Goal: Information Seeking & Learning: Learn about a topic

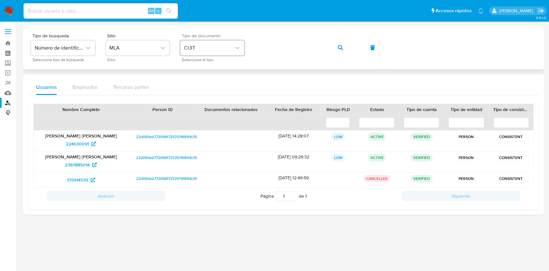
click at [157, 35] on div "Tipo de busqueda Número de identificación Seleccione tipo de búsqueda Sitio MLA…" at bounding box center [283, 47] width 505 height 28
click at [337, 44] on button "button" at bounding box center [340, 47] width 22 height 15
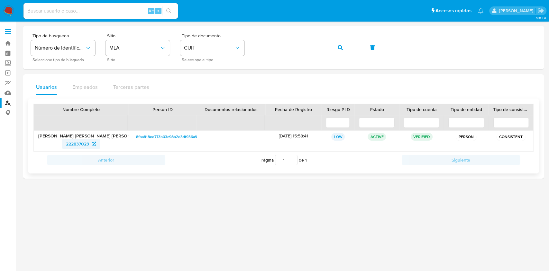
click at [80, 146] on span "222837023" at bounding box center [77, 144] width 23 height 10
click at [212, 48] on div "Tipo de busqueda Número de identificación Seleccione tipo de búsqueda Sitio MLA…" at bounding box center [283, 47] width 505 height 28
click at [341, 46] on icon "button" at bounding box center [339, 47] width 5 height 5
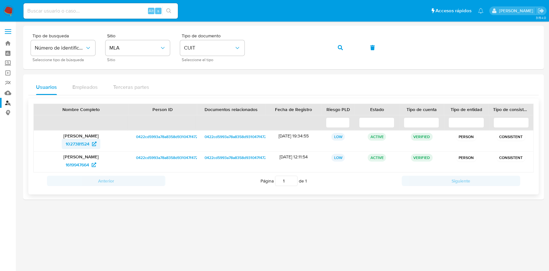
click at [71, 141] on span "1027381524" at bounding box center [78, 144] width 24 height 10
click at [224, 58] on div "Tipo de busqueda Número de identificación Seleccione tipo de búsqueda Sitio MLA…" at bounding box center [283, 47] width 505 height 28
click at [333, 48] on button "button" at bounding box center [340, 47] width 22 height 15
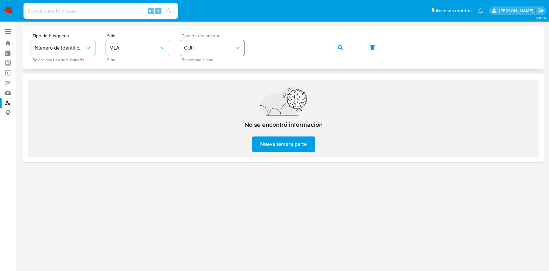
click at [221, 46] on div "Tipo de busqueda Número de identificación Seleccione tipo de búsqueda Sitio MLA…" at bounding box center [283, 47] width 505 height 28
click at [339, 46] on icon "button" at bounding box center [339, 47] width 5 height 5
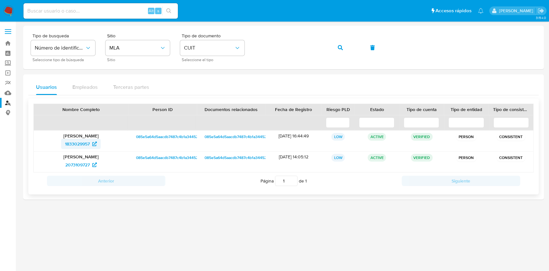
click at [75, 139] on span "1833029957" at bounding box center [77, 144] width 25 height 10
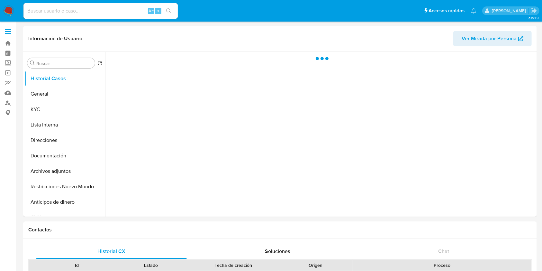
select select "10"
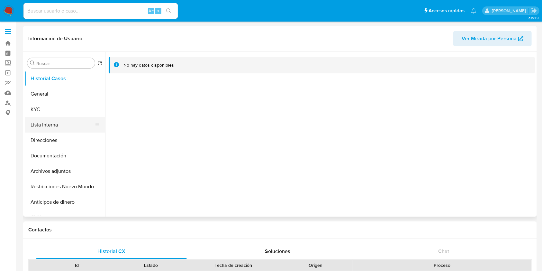
click at [55, 118] on button "Lista Interna" at bounding box center [62, 124] width 75 height 15
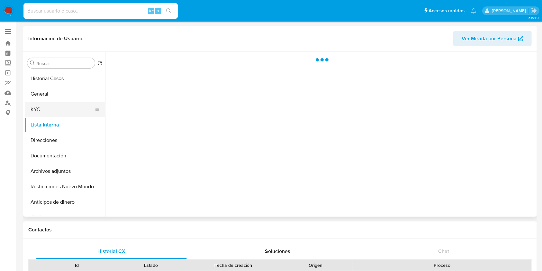
click at [49, 103] on button "KYC" at bounding box center [62, 109] width 75 height 15
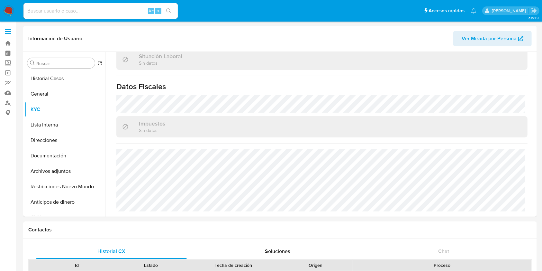
scroll to position [338, 0]
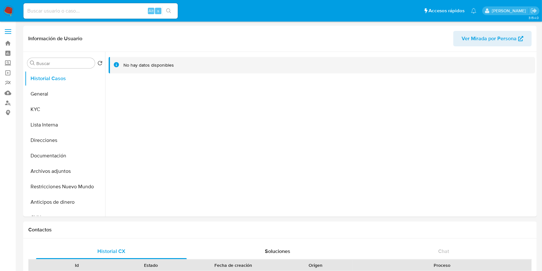
select select "10"
click at [52, 111] on button "KYC" at bounding box center [62, 109] width 75 height 15
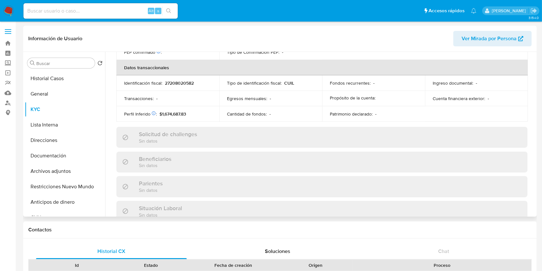
scroll to position [338, 0]
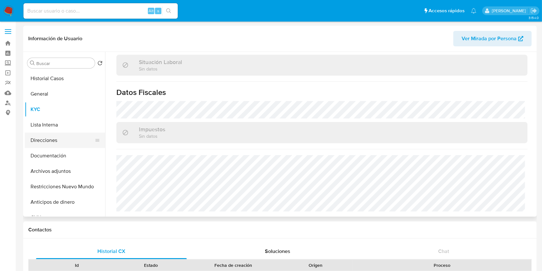
click at [75, 143] on button "Direcciones" at bounding box center [62, 139] width 75 height 15
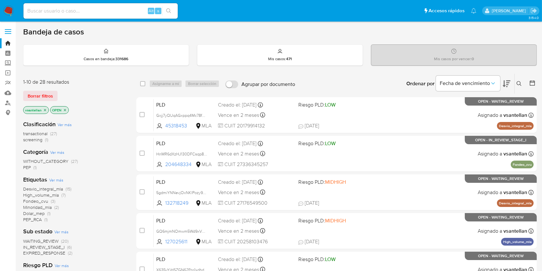
click at [519, 86] on button at bounding box center [520, 84] width 11 height 8
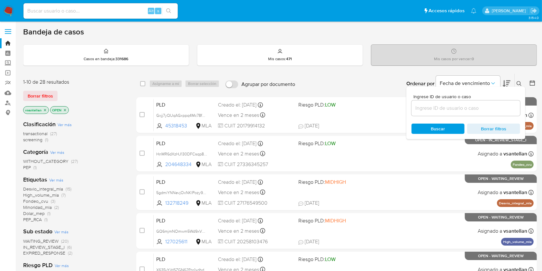
drag, startPoint x: 436, startPoint y: 110, endPoint x: 440, endPoint y: 110, distance: 3.9
click at [436, 110] on input at bounding box center [465, 108] width 109 height 8
type input "98923676"
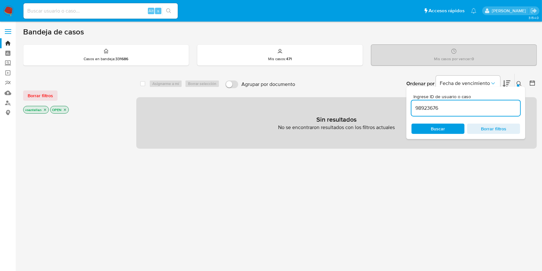
click at [518, 83] on icon at bounding box center [519, 83] width 5 height 5
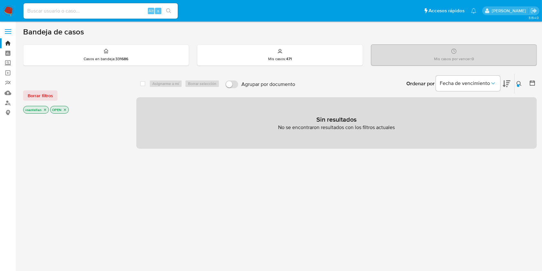
click at [64, 109] on icon "close-filter" at bounding box center [65, 110] width 4 height 4
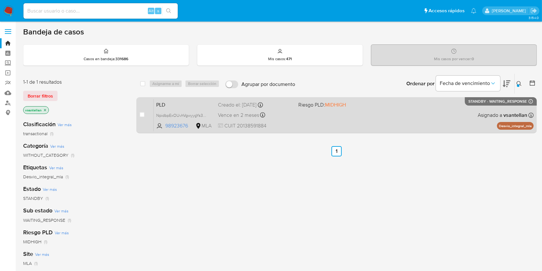
click at [349, 119] on div "PLD NpidbpExOUvhVgwyygYs3Haa 98923676 MLA Riesgo PLD: MIDHIGH Creado el: 12/08/…" at bounding box center [344, 115] width 380 height 32
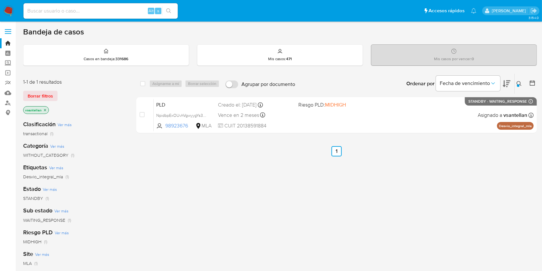
click at [5, 6] on img at bounding box center [8, 10] width 11 height 11
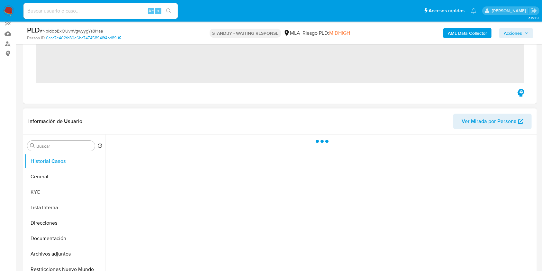
scroll to position [85, 0]
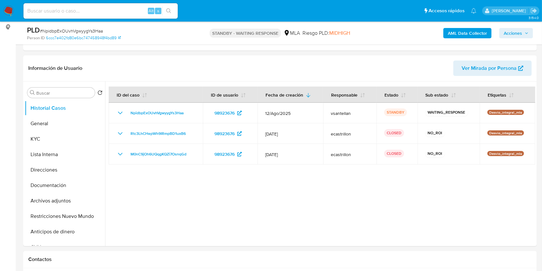
select select "10"
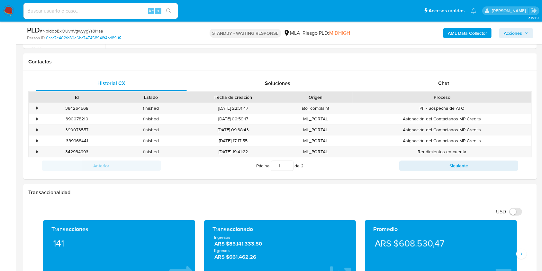
scroll to position [300, 0]
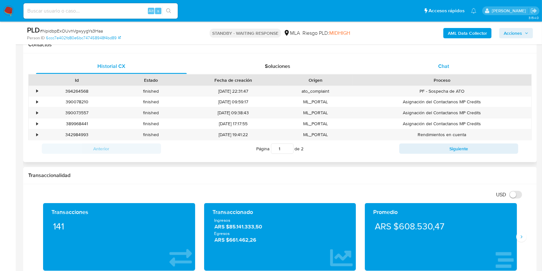
click at [461, 67] on div "Chat" at bounding box center [443, 65] width 151 height 15
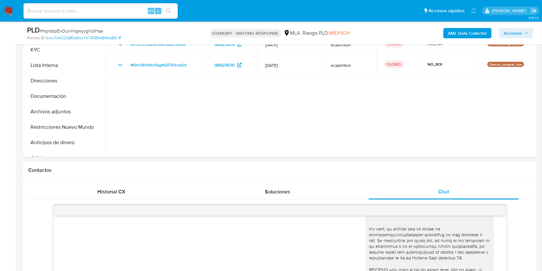
scroll to position [117, 0]
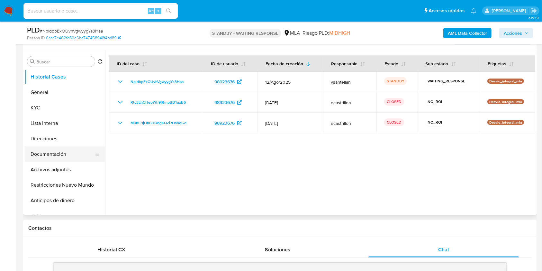
click at [81, 153] on button "Documentación" at bounding box center [62, 153] width 75 height 15
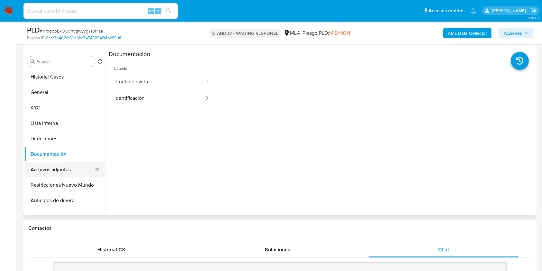
click at [65, 172] on button "Archivos adjuntos" at bounding box center [62, 169] width 75 height 15
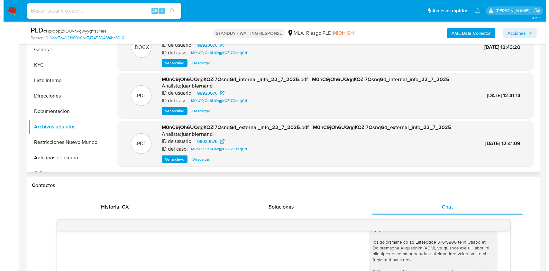
scroll to position [74, 0]
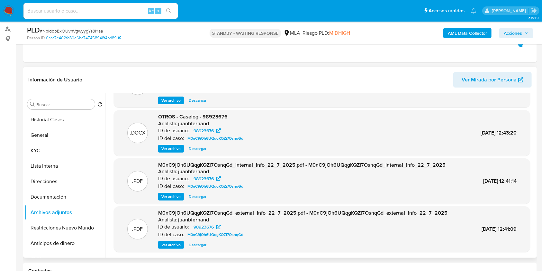
click at [174, 145] on span "Ver archivo" at bounding box center [170, 148] width 19 height 6
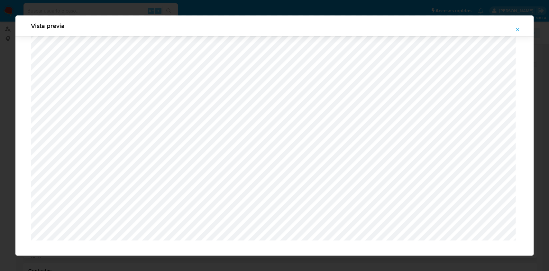
scroll to position [695, 0]
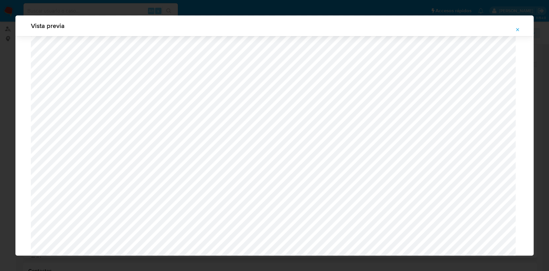
click at [516, 27] on icon "Attachment preview" at bounding box center [517, 29] width 5 height 5
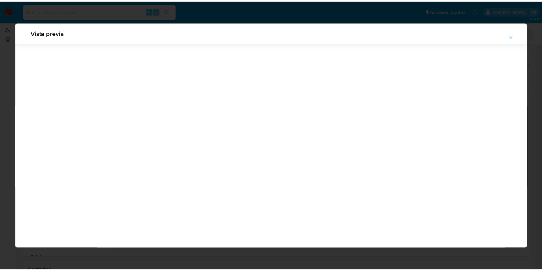
scroll to position [0, 0]
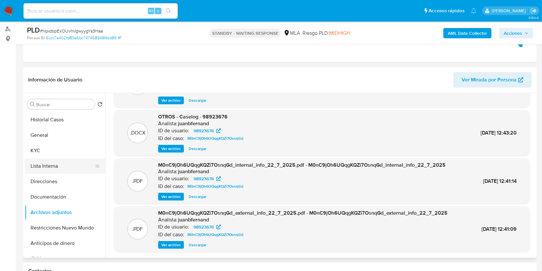
drag, startPoint x: 72, startPoint y: 150, endPoint x: 100, endPoint y: 167, distance: 32.9
click at [72, 150] on button "KYC" at bounding box center [65, 150] width 80 height 15
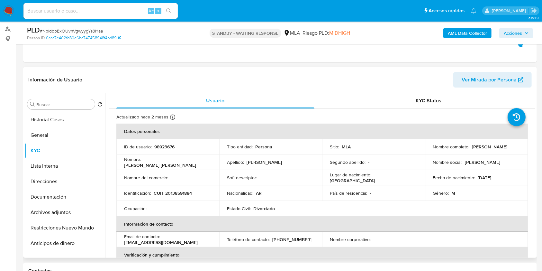
click at [175, 192] on p "CUIT 20138591884" at bounding box center [173, 193] width 38 height 6
copy p "20138591884"
click at [69, 202] on button "Documentación" at bounding box center [62, 196] width 75 height 15
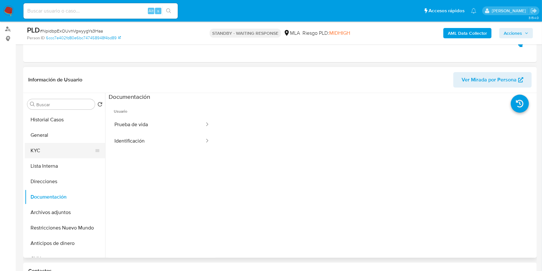
click at [67, 150] on button "KYC" at bounding box center [62, 150] width 75 height 15
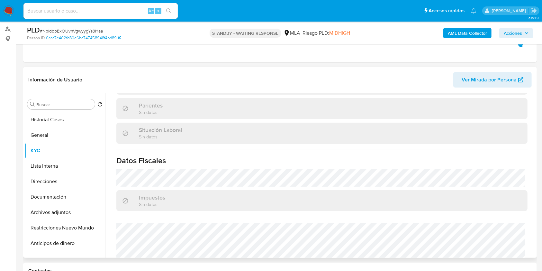
scroll to position [338, 0]
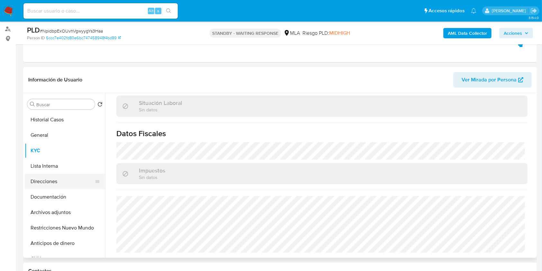
click at [58, 180] on button "Direcciones" at bounding box center [62, 181] width 75 height 15
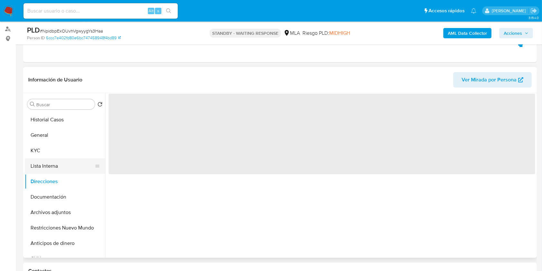
scroll to position [0, 0]
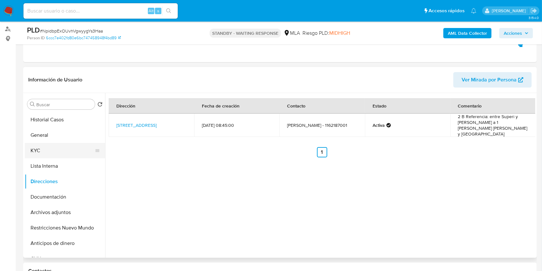
click at [46, 147] on button "KYC" at bounding box center [62, 150] width 75 height 15
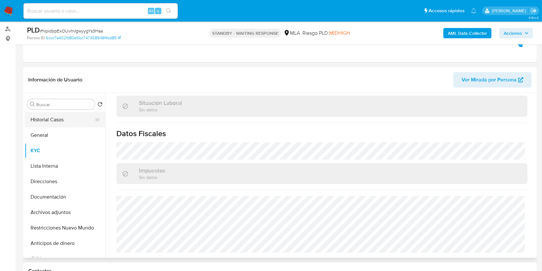
scroll to position [253, 0]
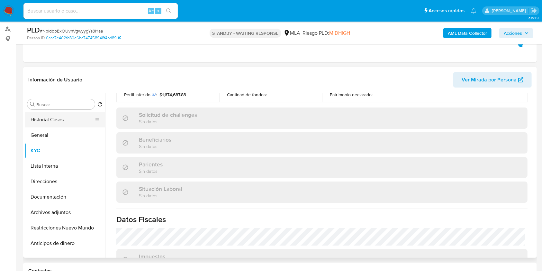
click at [68, 116] on button "Historial Casos" at bounding box center [62, 119] width 75 height 15
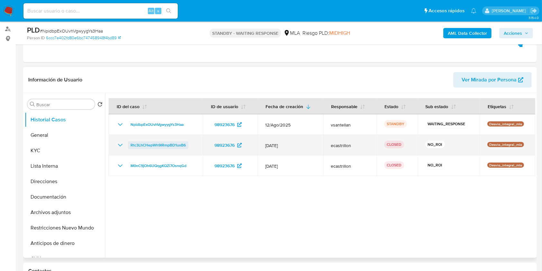
click at [138, 141] on span "Rtc3LhCHepWh9IRmpBD1uxB6" at bounding box center [157, 145] width 55 height 8
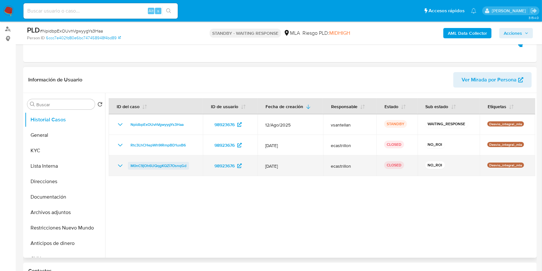
click at [171, 166] on span "M0nC9jOh6UQqgKQZi7OsnqGd" at bounding box center [158, 166] width 56 height 8
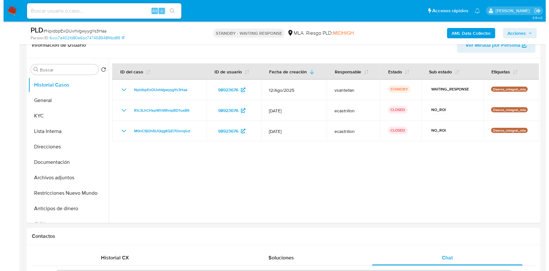
scroll to position [114, 0]
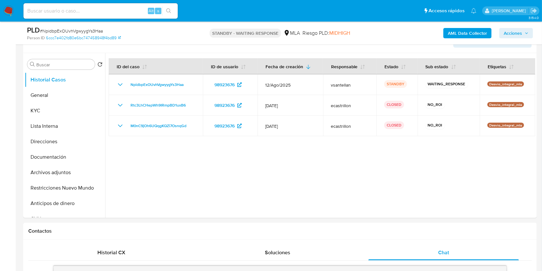
click at [450, 36] on b "AML Data Collector" at bounding box center [467, 33] width 39 height 10
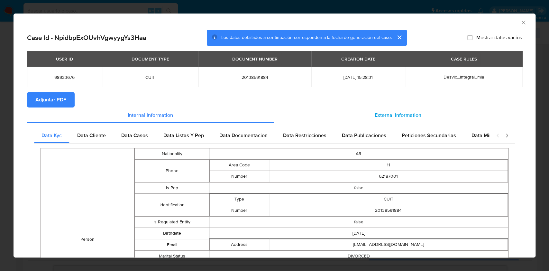
click at [386, 116] on span "External information" at bounding box center [397, 114] width 47 height 7
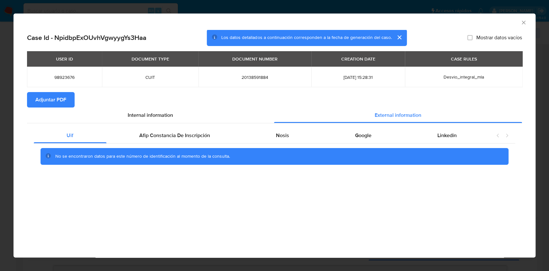
drag, startPoint x: 301, startPoint y: 133, endPoint x: 316, endPoint y: 145, distance: 19.9
click at [301, 133] on div "Nosis" at bounding box center [282, 135] width 79 height 15
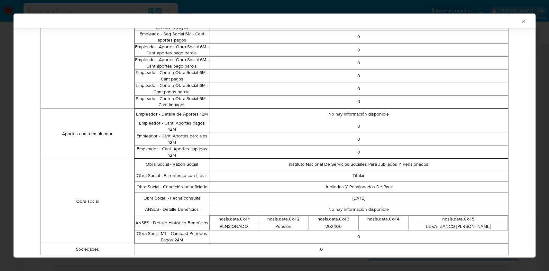
scroll to position [402, 0]
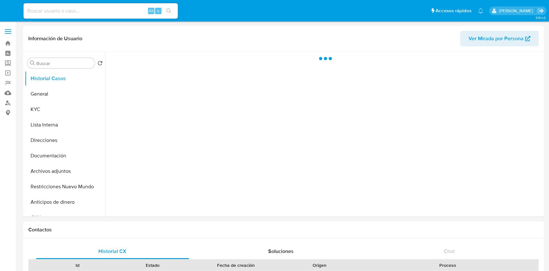
select select "10"
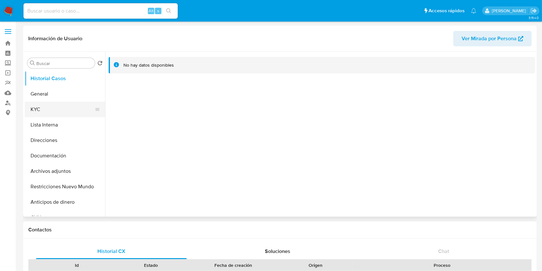
click at [43, 112] on button "KYC" at bounding box center [62, 109] width 75 height 15
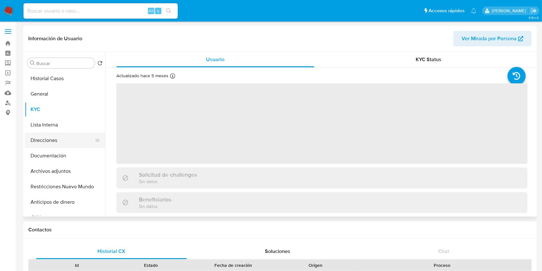
scroll to position [193, 0]
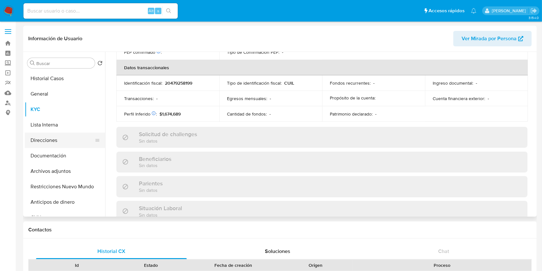
click at [58, 143] on button "Direcciones" at bounding box center [62, 139] width 75 height 15
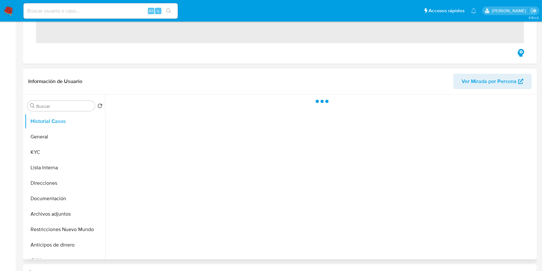
scroll to position [129, 0]
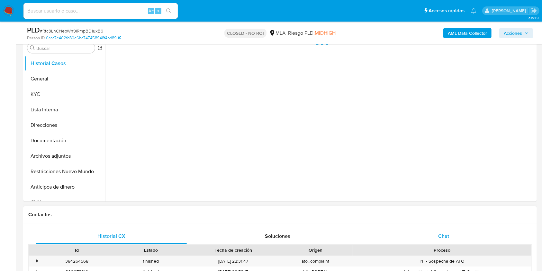
click at [448, 233] on span "Chat" at bounding box center [443, 235] width 11 height 7
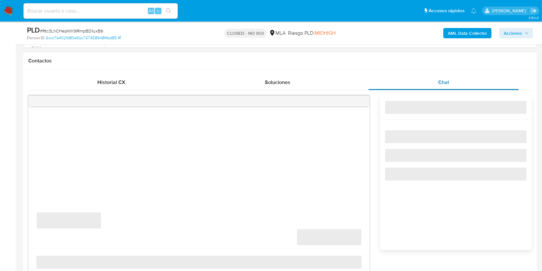
scroll to position [300, 0]
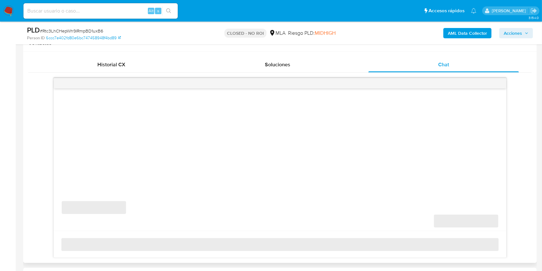
select select "10"
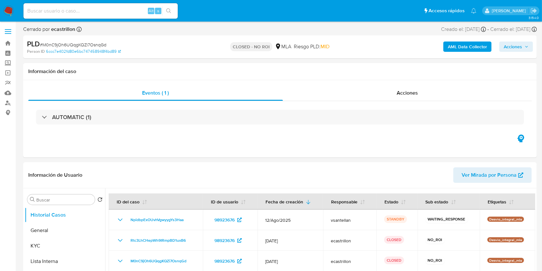
select select "10"
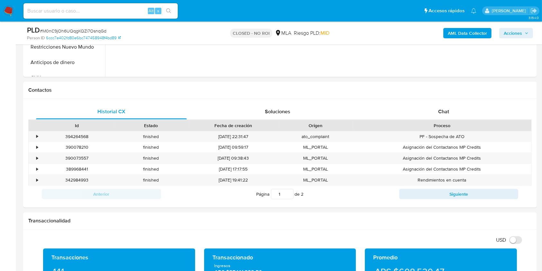
scroll to position [243, 0]
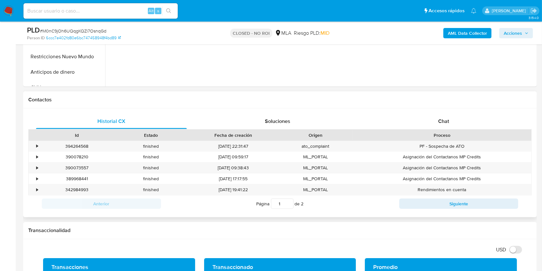
click at [465, 108] on div "Historial CX Soluciones Chat Id Estado Fecha de creación Origen Proceso • 39426…" at bounding box center [280, 162] width 514 height 109
drag, startPoint x: 464, startPoint y: 116, endPoint x: 495, endPoint y: 107, distance: 32.4
click at [464, 116] on div "Chat" at bounding box center [443, 120] width 151 height 15
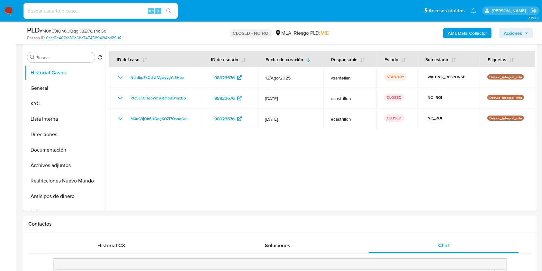
scroll to position [117, 0]
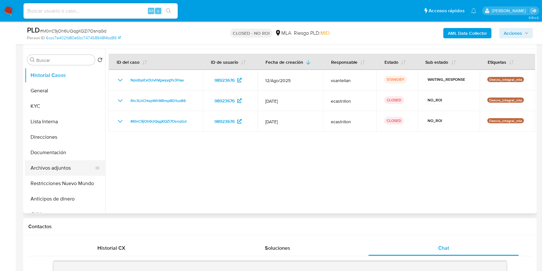
click at [53, 162] on button "Archivos adjuntos" at bounding box center [62, 167] width 75 height 15
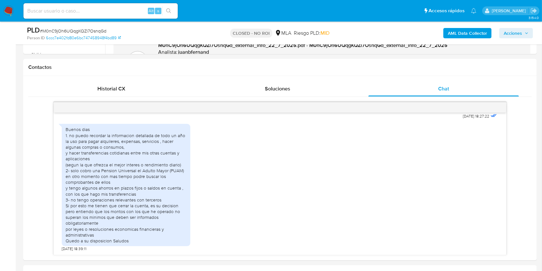
scroll to position [280, 0]
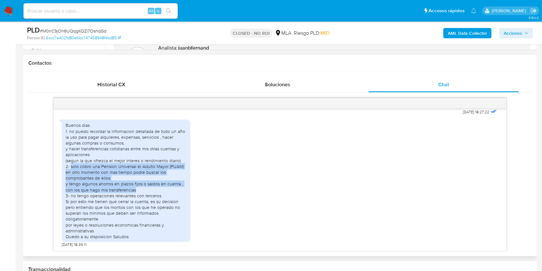
drag, startPoint x: 139, startPoint y: 189, endPoint x: 71, endPoint y: 168, distance: 71.5
click at [71, 168] on div "Buenos dias 1. no puedo recordar la informacion detallada de todo un año la uso…" at bounding box center [126, 180] width 121 height 117
copy div "solo cobro una Pension Universal el Adulto Mayor (PUAM) en otro momento con mas…"
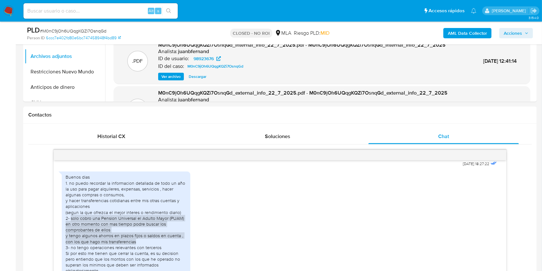
scroll to position [194, 0]
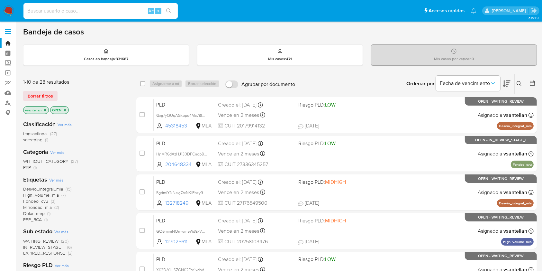
click at [79, 9] on input at bounding box center [100, 11] width 154 height 8
paste input "4569222"
type input "4569222"
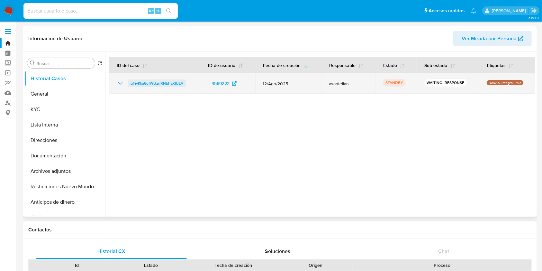
select select "10"
click at [144, 83] on span "qFjyKka6qfWUznRNbFvXIULA" at bounding box center [156, 83] width 53 height 8
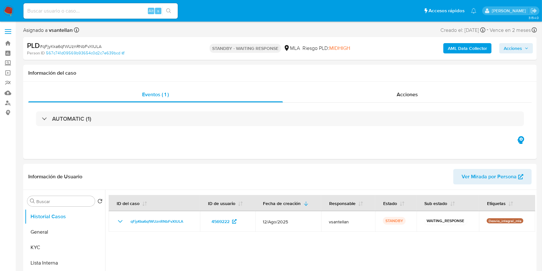
select select "10"
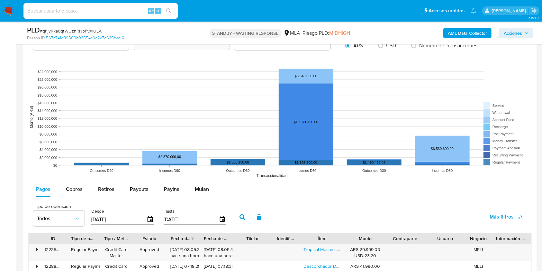
scroll to position [514, 0]
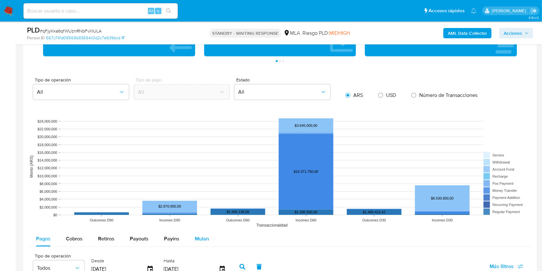
click at [198, 245] on div "Mulan" at bounding box center [202, 238] width 14 height 15
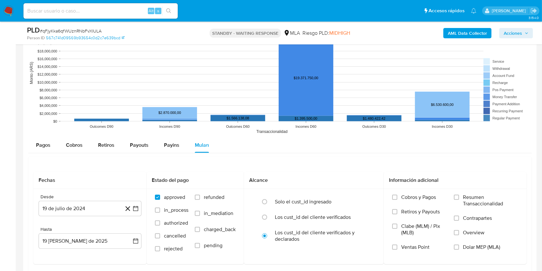
scroll to position [642, 0]
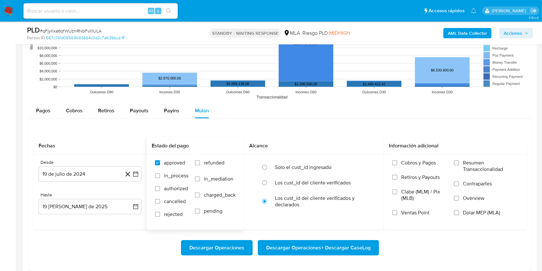
click at [214, 159] on span "refunded" at bounding box center [214, 162] width 21 height 6
click at [200, 160] on input "refunded" at bounding box center [197, 162] width 5 height 5
checkbox input "true"
click at [474, 215] on span "Dolar MEP (MLA)" at bounding box center [481, 212] width 37 height 6
click at [459, 215] on input "Dolar MEP (MLA)" at bounding box center [456, 212] width 5 height 5
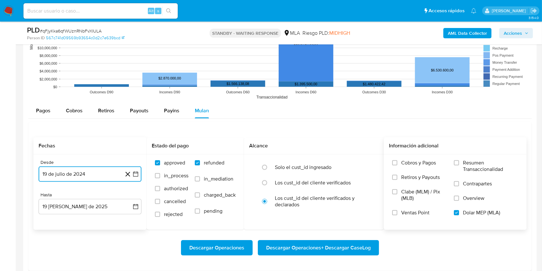
click at [58, 174] on button "19 de julio de 2024" at bounding box center [90, 173] width 103 height 15
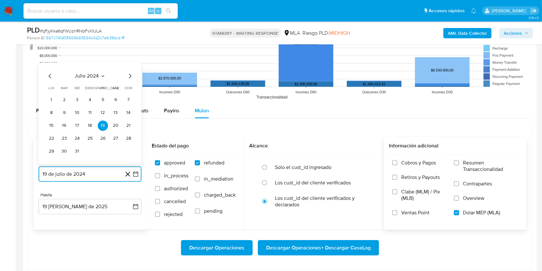
click at [95, 76] on span "julio 2024" at bounding box center [87, 76] width 24 height 6
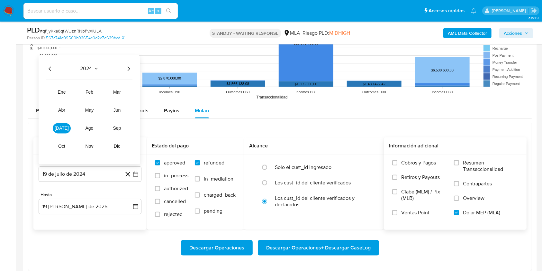
click at [126, 70] on icon "Año siguiente" at bounding box center [129, 69] width 8 height 8
click at [60, 113] on button "abr" at bounding box center [62, 110] width 18 height 10
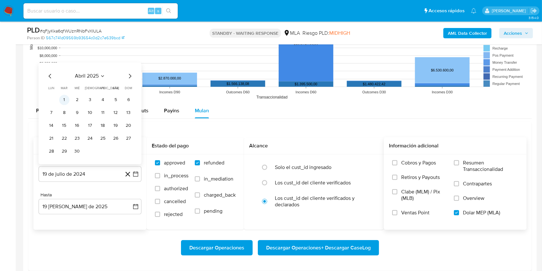
click at [62, 98] on button "1" at bounding box center [64, 99] width 10 height 10
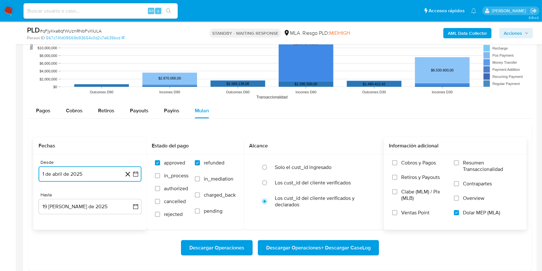
drag, startPoint x: 75, startPoint y: 205, endPoint x: 72, endPoint y: 198, distance: 7.8
click at [75, 205] on button "19 [PERSON_NAME] de 2025" at bounding box center [90, 206] width 103 height 15
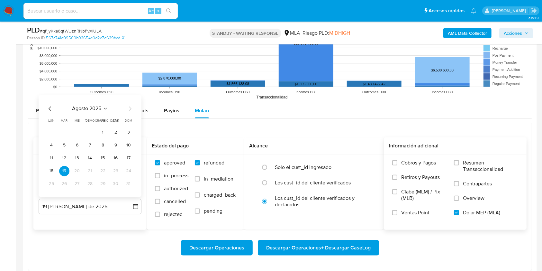
click at [54, 110] on div "agosto 2025" at bounding box center [89, 108] width 87 height 8
click at [48, 108] on icon "Mes anterior" at bounding box center [50, 108] width 8 height 8
click at [87, 185] on button "31" at bounding box center [90, 183] width 10 height 10
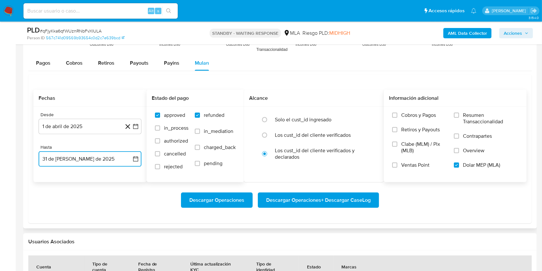
scroll to position [693, 0]
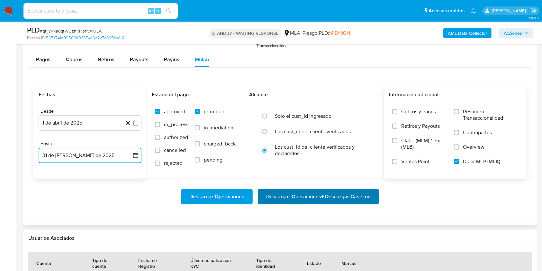
click at [312, 199] on span "Descargar Operaciones + Descargar CaseLog" at bounding box center [318, 196] width 104 height 14
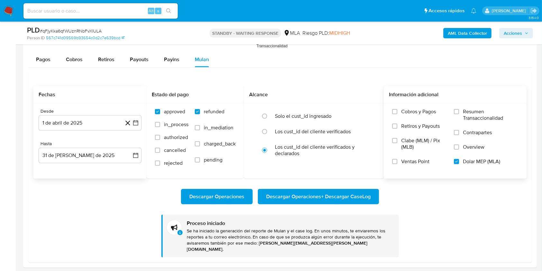
click at [67, 10] on input at bounding box center [100, 11] width 154 height 8
paste input "164403639"
type input "164403639"
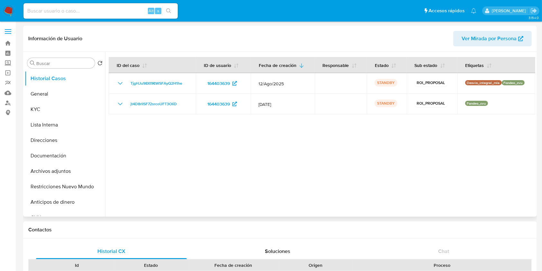
select select "10"
click at [7, 8] on img at bounding box center [8, 10] width 11 height 11
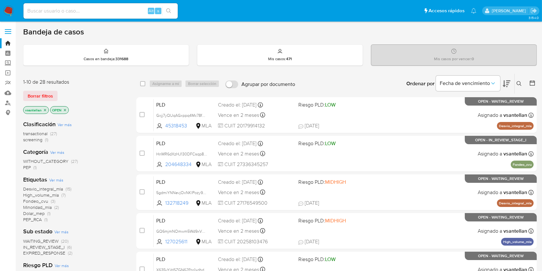
drag, startPoint x: 519, startPoint y: 83, endPoint x: 493, endPoint y: 105, distance: 34.2
click at [519, 83] on icon at bounding box center [519, 83] width 5 height 5
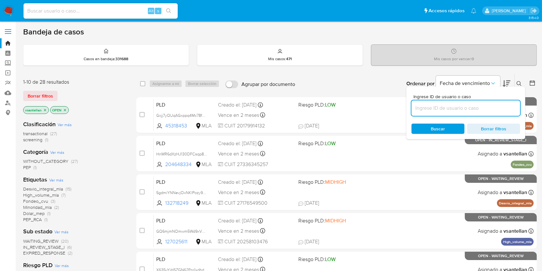
drag, startPoint x: 477, startPoint y: 108, endPoint x: 472, endPoint y: 111, distance: 6.2
click at [477, 108] on input at bounding box center [465, 108] width 109 height 8
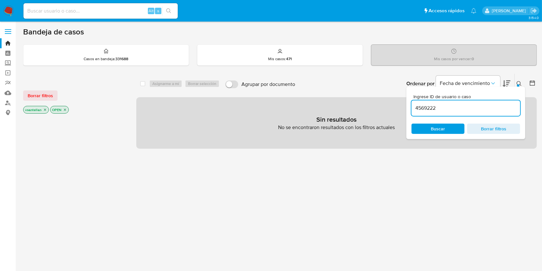
click at [65, 110] on icon "close-filter" at bounding box center [65, 110] width 2 height 2
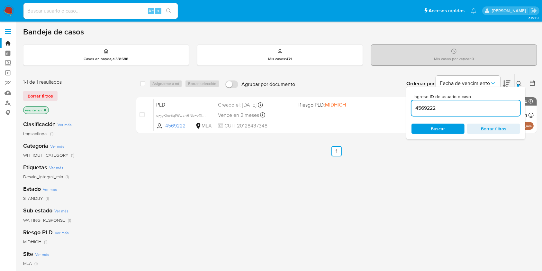
click at [519, 80] on button at bounding box center [520, 84] width 11 height 8
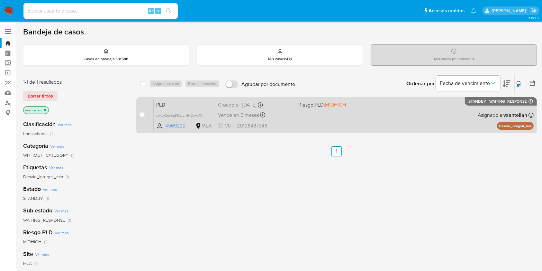
click at [442, 107] on div "PLD qFjyKka6qfWUznRNbFvXIULA 4569222 MLA Riesgo PLD: MIDHIGH Creado el: 12/08/2…" at bounding box center [344, 115] width 380 height 32
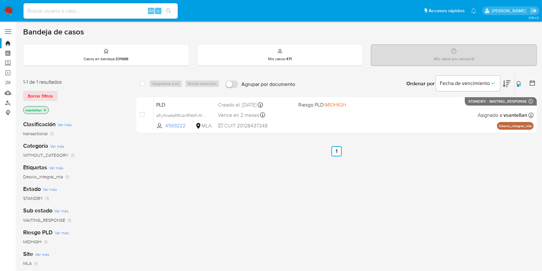
drag, startPoint x: 519, startPoint y: 83, endPoint x: 501, endPoint y: 91, distance: 19.2
click at [519, 83] on icon at bounding box center [519, 83] width 5 height 5
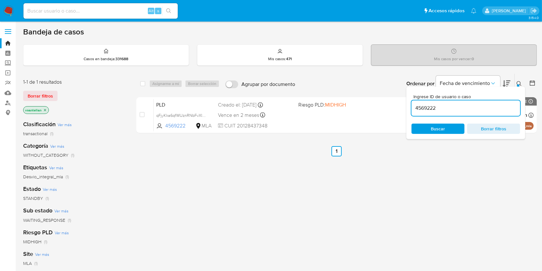
click at [473, 108] on input "4569222" at bounding box center [465, 108] width 109 height 8
type input "424290593"
click at [519, 81] on icon at bounding box center [519, 83] width 5 height 5
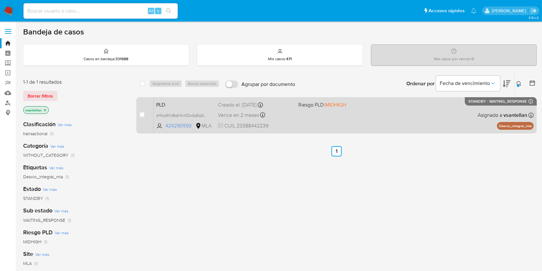
click at [381, 120] on div "PLD zHhpAYnBqK4xVQo3qEqGcBit 424290593 MLA Riesgo PLD: MIDHIGH Creado el: 12/08…" at bounding box center [344, 115] width 380 height 32
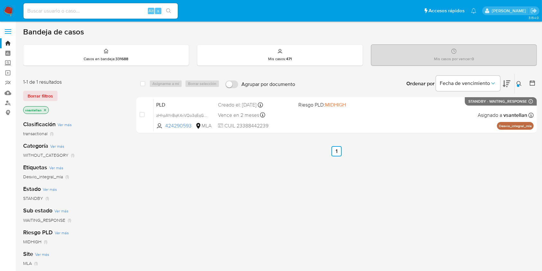
click at [13, 10] on img at bounding box center [8, 10] width 11 height 11
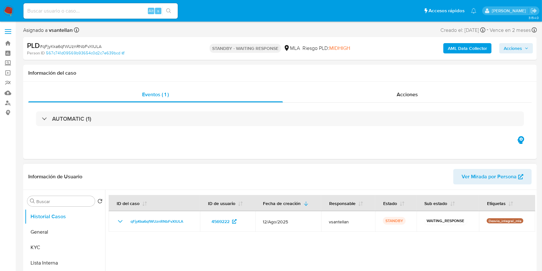
select select "10"
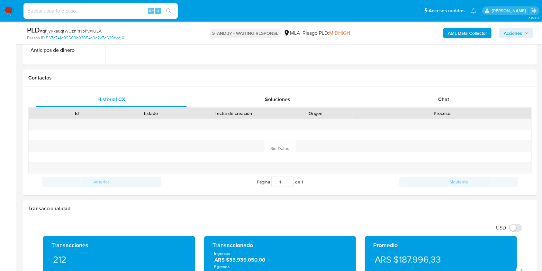
scroll to position [287, 0]
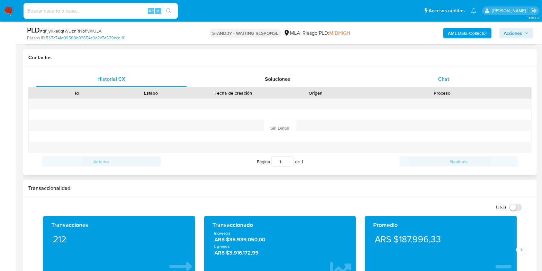
click at [475, 78] on div "Chat" at bounding box center [443, 78] width 151 height 15
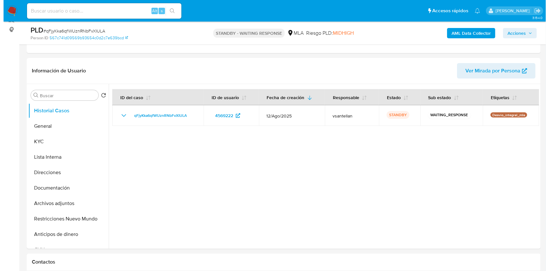
scroll to position [72, 0]
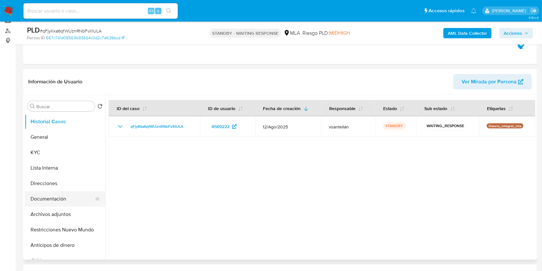
click at [79, 191] on button "Documentación" at bounding box center [62, 198] width 75 height 15
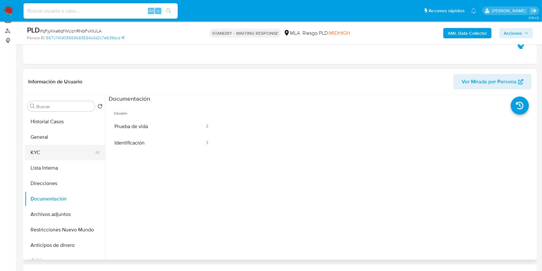
click at [54, 155] on button "KYC" at bounding box center [62, 152] width 75 height 15
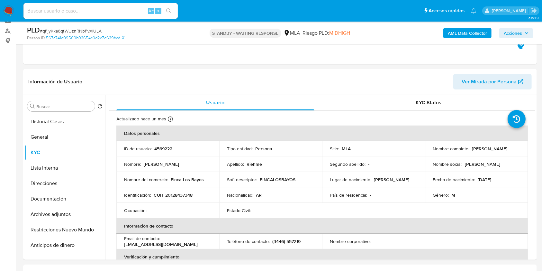
click at [467, 32] on b "AML Data Collector" at bounding box center [467, 33] width 39 height 10
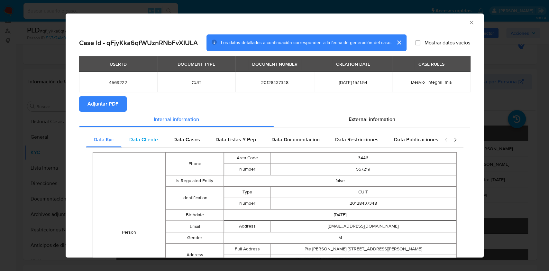
click at [143, 144] on div "Data Cliente" at bounding box center [143, 139] width 44 height 15
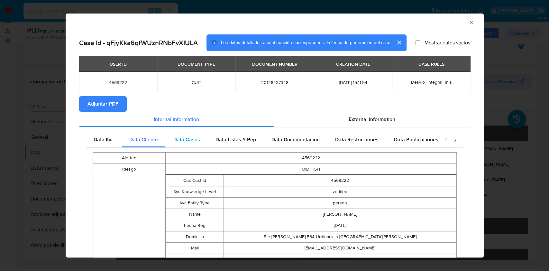
click at [177, 142] on span "Data Casos" at bounding box center [186, 139] width 27 height 7
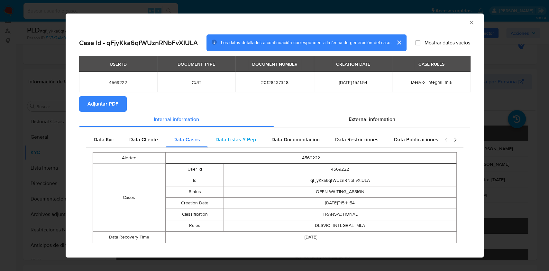
click at [227, 141] on span "Data Listas Y Pep" at bounding box center [235, 139] width 40 height 7
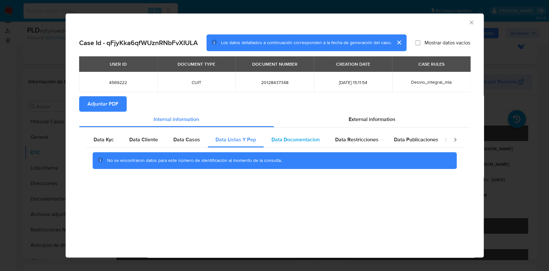
click at [285, 142] on span "Data Documentacion" at bounding box center [295, 139] width 48 height 7
click at [366, 148] on div "No se encontraron datos para este número de identificación al momento de la con…" at bounding box center [274, 161] width 377 height 26
click at [368, 141] on span "Data Restricciones" at bounding box center [356, 139] width 43 height 7
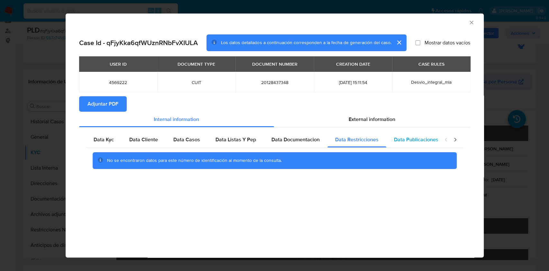
drag, startPoint x: 395, startPoint y: 140, endPoint x: 402, endPoint y: 139, distance: 7.5
click at [395, 140] on span "Data Publicaciones" at bounding box center [416, 139] width 44 height 7
click at [455, 140] on icon "closure-recommendation-modal" at bounding box center [455, 139] width 6 height 6
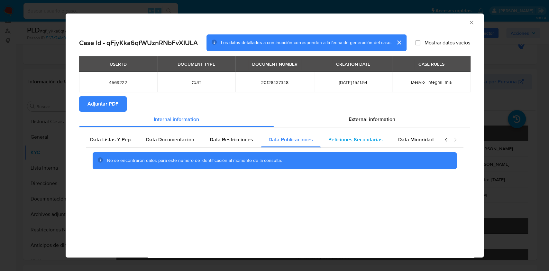
click at [370, 138] on span "Peticiones Secundarias" at bounding box center [355, 139] width 54 height 7
click at [401, 139] on span "Data Minoridad" at bounding box center [415, 139] width 35 height 7
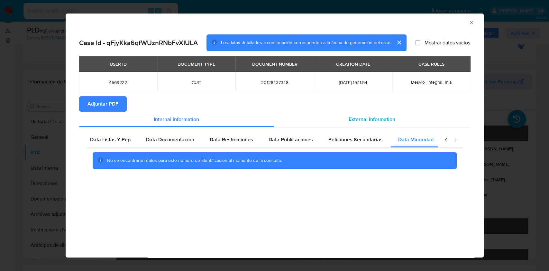
click at [378, 120] on span "External information" at bounding box center [371, 118] width 47 height 7
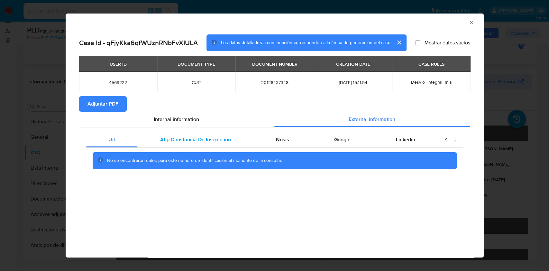
click at [223, 133] on div "Afip Constancia De Inscripción" at bounding box center [196, 139] width 116 height 15
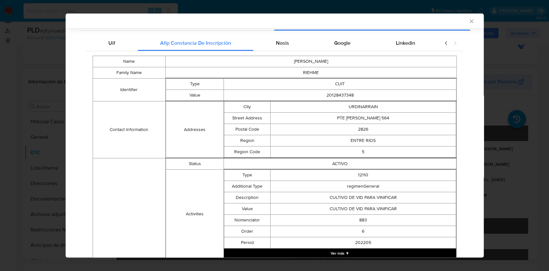
scroll to position [41, 0]
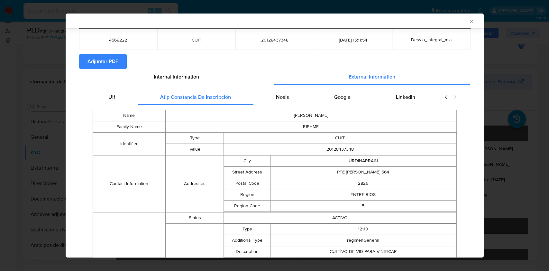
click at [267, 85] on div "Uif Afip [PERSON_NAME] De Inscripción Nosis Google Linkedin Name [PERSON_NAME] …" at bounding box center [274, 270] width 391 height 371
drag, startPoint x: 273, startPoint y: 98, endPoint x: 309, endPoint y: 104, distance: 36.2
click at [276, 98] on span "Nosis" at bounding box center [282, 96] width 13 height 7
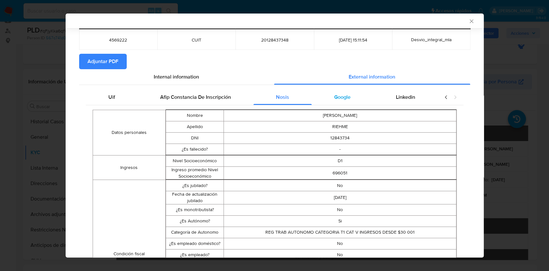
click at [346, 103] on div "Google" at bounding box center [341, 96] width 61 height 15
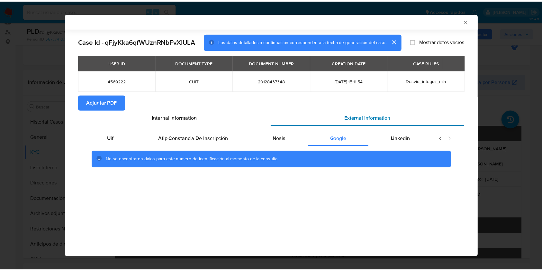
scroll to position [0, 0]
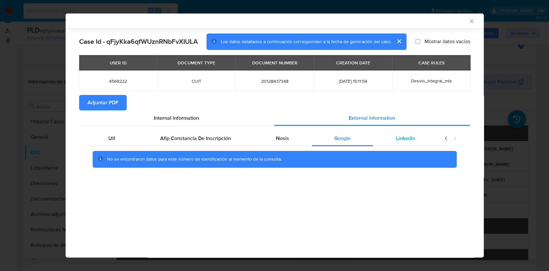
click at [412, 138] on span "Linkedin" at bounding box center [404, 137] width 19 height 7
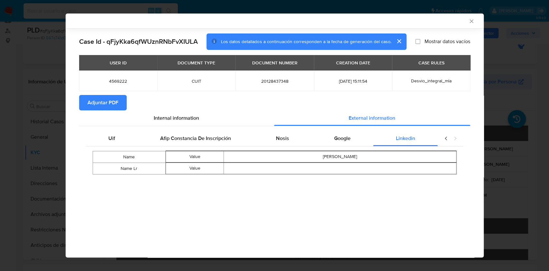
click at [120, 103] on button "Adjuntar PDF" at bounding box center [103, 102] width 48 height 15
click at [524, 147] on div "AML Data Collector Case Id - qFjyKka6qfWUznRNbFvXIULA Los datos detallados a co…" at bounding box center [274, 135] width 549 height 271
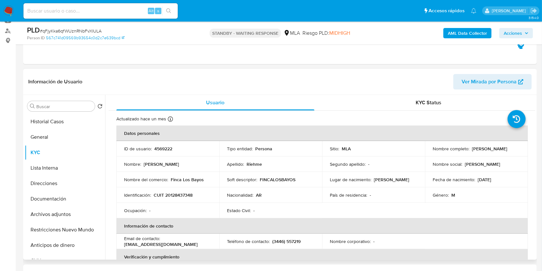
click at [189, 196] on p "CUIT 20128437348" at bounding box center [173, 195] width 39 height 6
copy p "20128437348"
drag, startPoint x: 204, startPoint y: 179, endPoint x: 170, endPoint y: 180, distance: 33.8
click at [170, 180] on div "Nombre del comercio : Finca [GEOGRAPHIC_DATA]" at bounding box center [167, 179] width 87 height 6
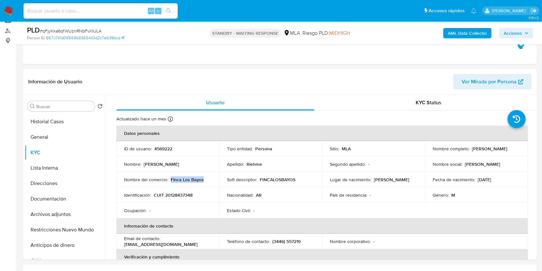
copy p "Finca Los Bayos"
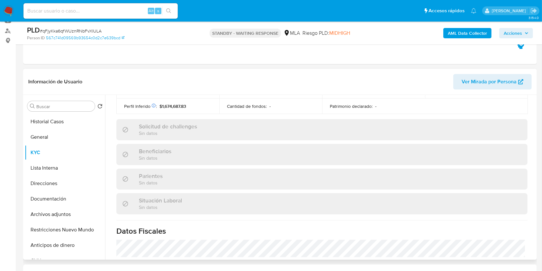
scroll to position [300, 0]
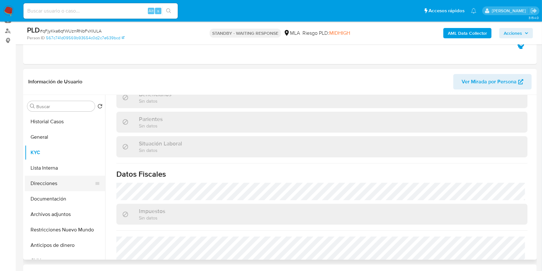
click at [50, 176] on button "Direcciones" at bounding box center [62, 182] width 75 height 15
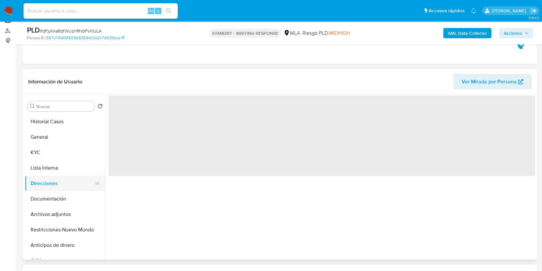
scroll to position [0, 0]
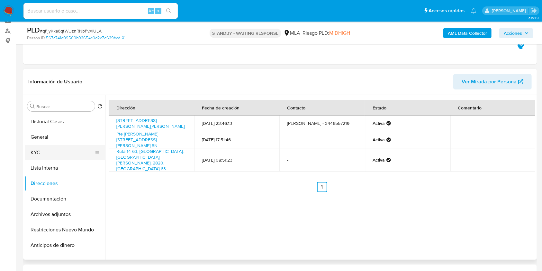
click at [68, 154] on button "KYC" at bounding box center [62, 152] width 75 height 15
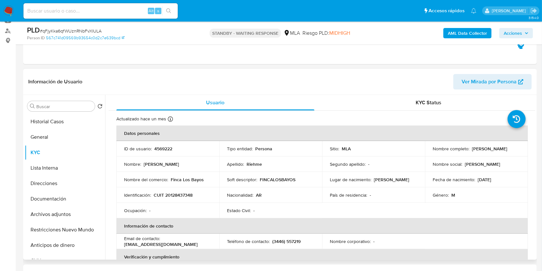
click at [291, 240] on p "(3446) 557219" at bounding box center [286, 241] width 28 height 6
click at [292, 240] on p "(3446) 557219" at bounding box center [286, 241] width 28 height 6
click at [295, 245] on td "Teléfono de contacto : (3446) 557219" at bounding box center [270, 240] width 103 height 15
click at [292, 243] on p "(3446) 557219" at bounding box center [286, 241] width 28 height 6
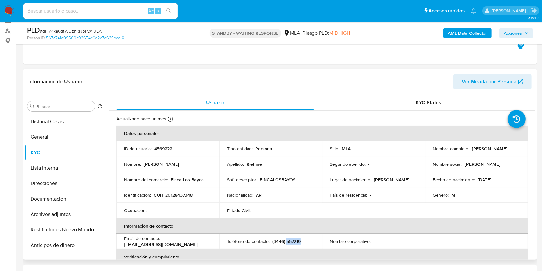
click at [292, 243] on p "(3446) 557219" at bounding box center [286, 241] width 28 height 6
copy p "557219"
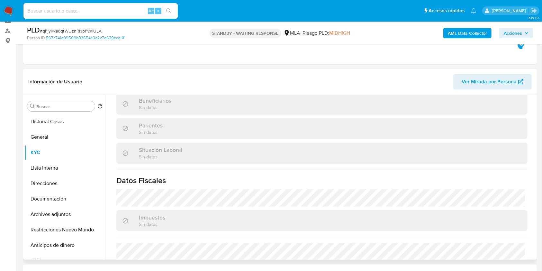
scroll to position [300, 0]
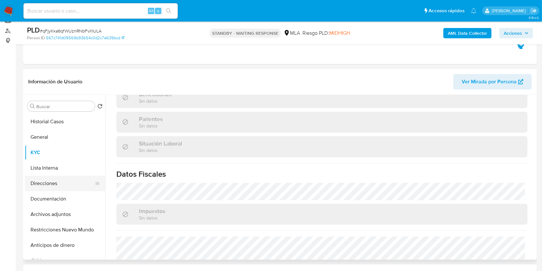
click at [53, 186] on button "Direcciones" at bounding box center [62, 182] width 75 height 15
